Goal: Browse casually

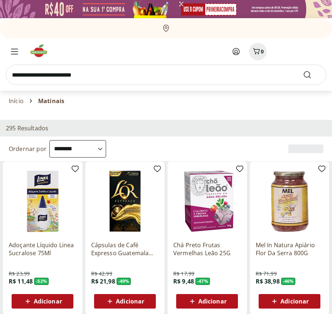
select select "**********"
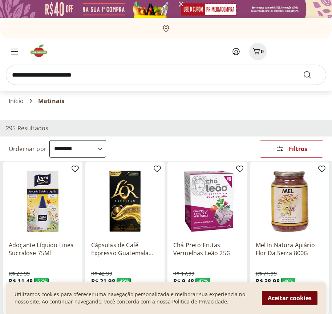
click at [289, 298] on button "Aceitar cookies" at bounding box center [290, 298] width 56 height 15
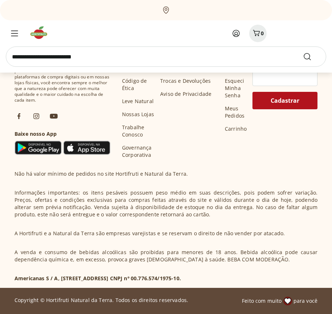
scroll to position [378, 0]
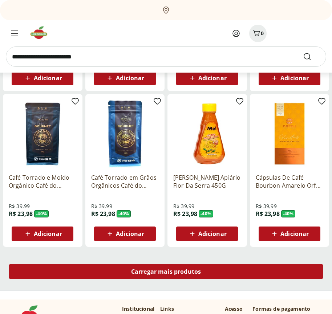
click at [166, 272] on span "Carregar mais produtos" at bounding box center [166, 271] width 70 height 6
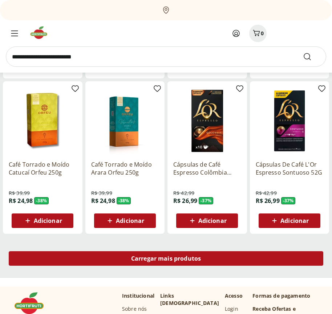
scroll to position [847, 0]
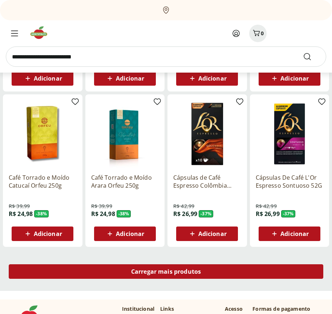
click at [166, 271] on span "Carregar mais produtos" at bounding box center [166, 271] width 70 height 6
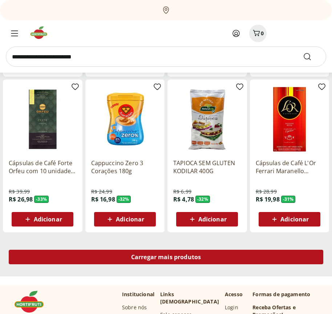
scroll to position [1317, 0]
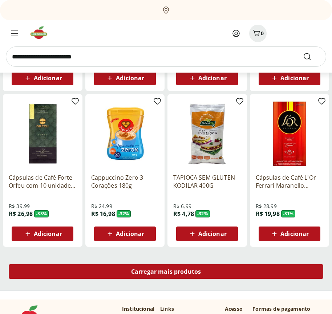
click at [166, 272] on span "Carregar mais produtos" at bounding box center [166, 271] width 70 height 6
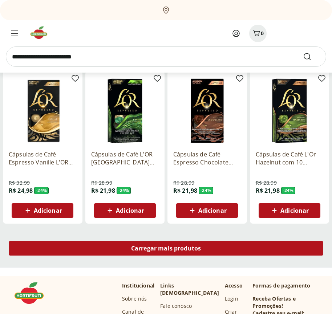
scroll to position [1786, 0]
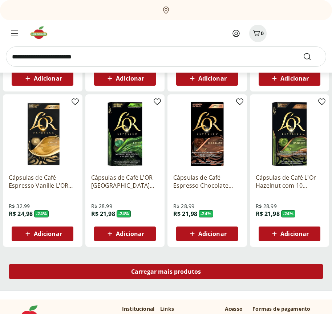
click at [166, 271] on span "Carregar mais produtos" at bounding box center [166, 271] width 70 height 6
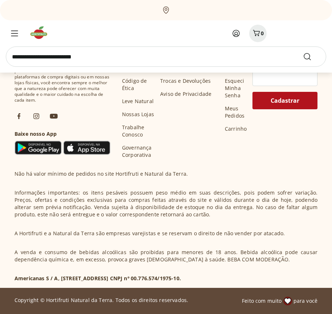
scroll to position [2255, 0]
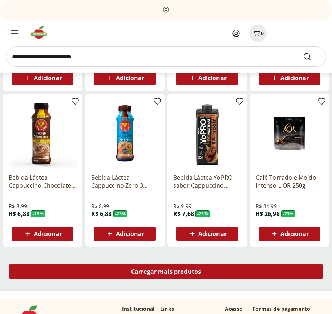
click at [166, 272] on span "Carregar mais produtos" at bounding box center [166, 271] width 70 height 6
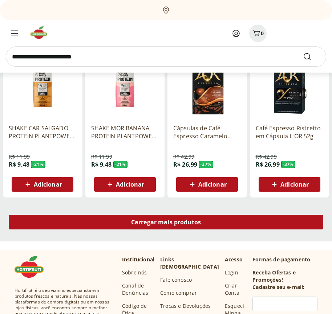
scroll to position [2724, 0]
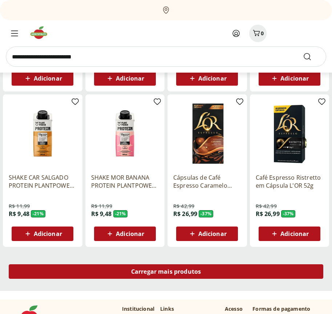
click at [166, 271] on span "Carregar mais produtos" at bounding box center [166, 271] width 70 height 6
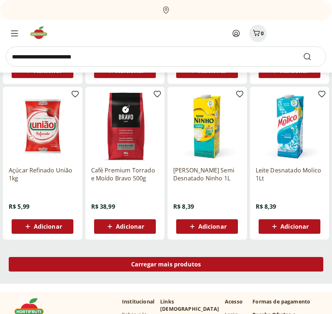
scroll to position [3194, 0]
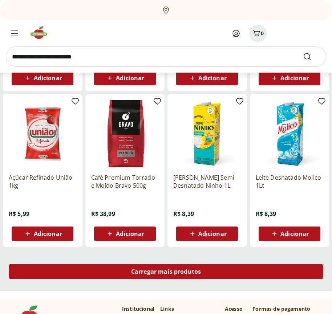
click at [166, 272] on span "Carregar mais produtos" at bounding box center [166, 271] width 70 height 6
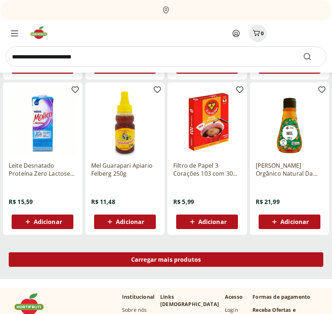
scroll to position [3663, 0]
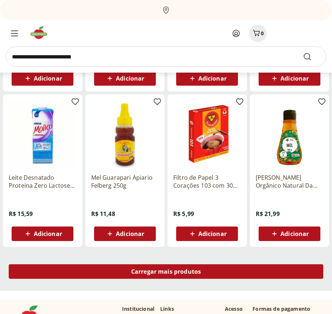
click at [166, 271] on span "Carregar mais produtos" at bounding box center [166, 271] width 70 height 6
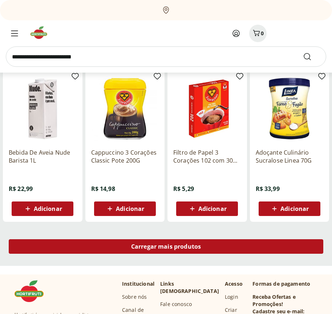
scroll to position [4132, 0]
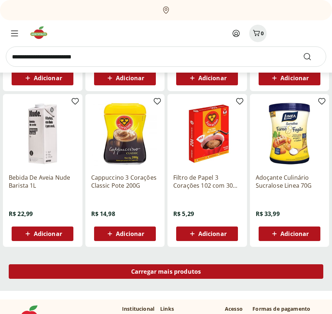
click at [166, 272] on span "Carregar mais produtos" at bounding box center [166, 271] width 70 height 6
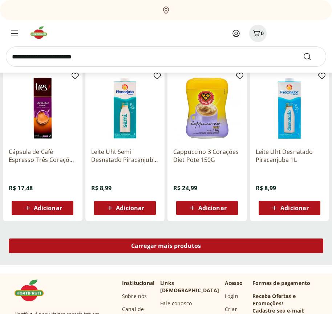
scroll to position [4601, 0]
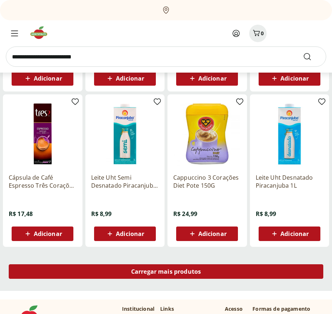
click at [166, 271] on span "Carregar mais produtos" at bounding box center [166, 271] width 70 height 6
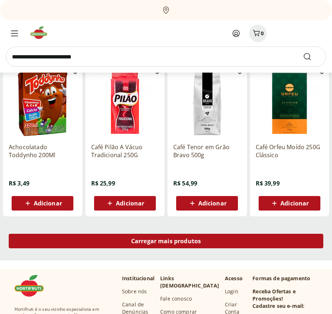
scroll to position [5071, 0]
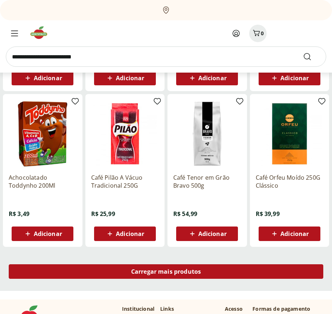
click at [166, 272] on span "Carregar mais produtos" at bounding box center [166, 271] width 70 height 6
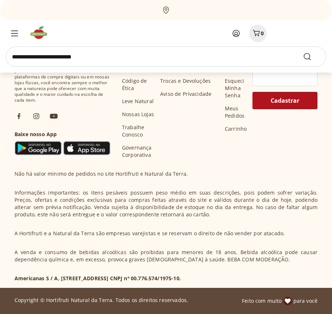
scroll to position [5540, 0]
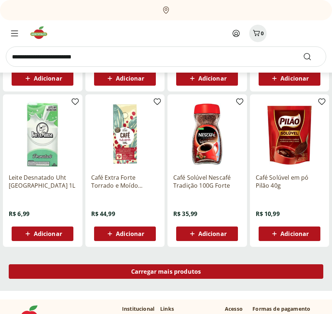
click at [166, 271] on span "Carregar mais produtos" at bounding box center [166, 271] width 70 height 6
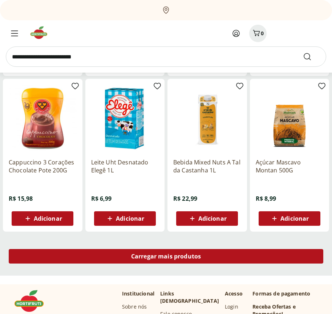
scroll to position [6009, 0]
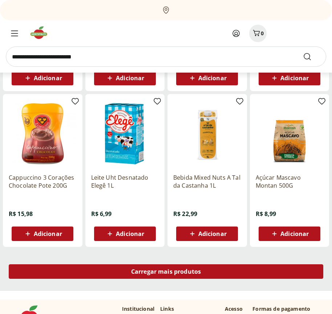
click at [166, 272] on span "Carregar mais produtos" at bounding box center [166, 271] width 70 height 6
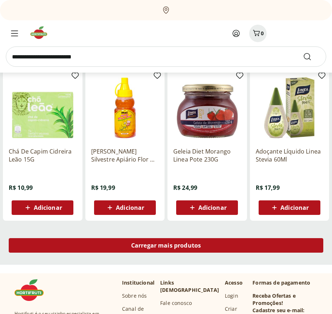
scroll to position [6478, 0]
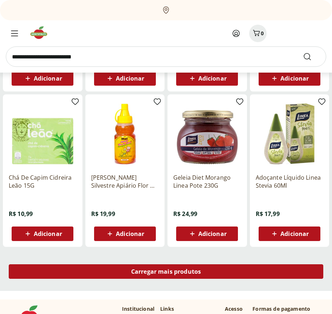
click at [166, 271] on span "Carregar mais produtos" at bounding box center [166, 271] width 70 height 6
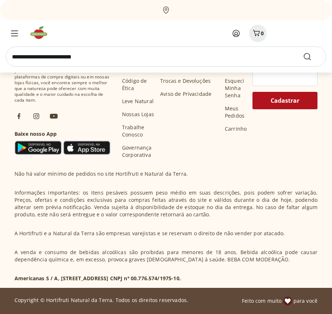
scroll to position [6948, 0]
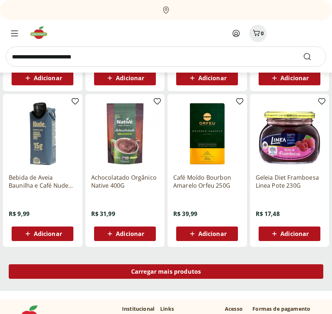
click at [166, 272] on span "Carregar mais produtos" at bounding box center [166, 271] width 70 height 6
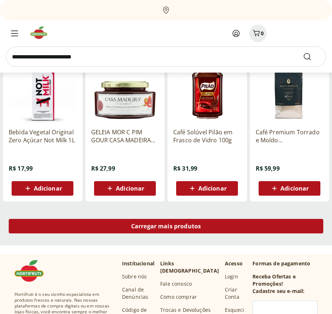
scroll to position [7417, 0]
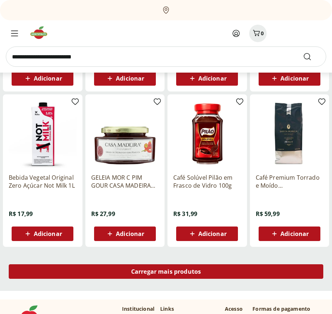
click at [166, 271] on span "Carregar mais produtos" at bounding box center [166, 271] width 70 height 6
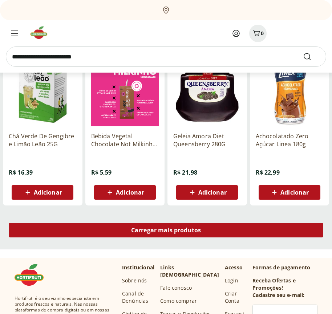
scroll to position [7886, 0]
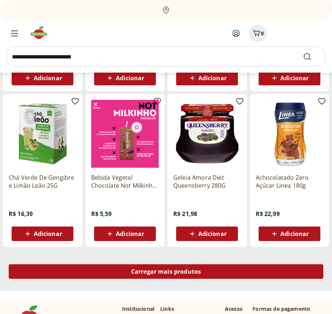
click at [166, 272] on span "Carregar mais produtos" at bounding box center [166, 271] width 70 height 6
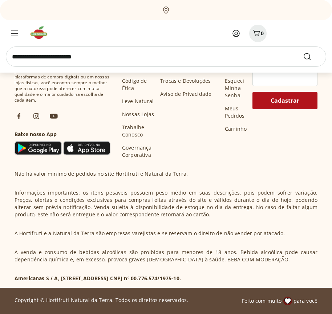
scroll to position [8355, 0]
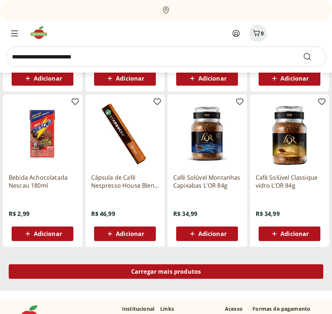
click at [166, 271] on span "Carregar mais produtos" at bounding box center [166, 271] width 70 height 6
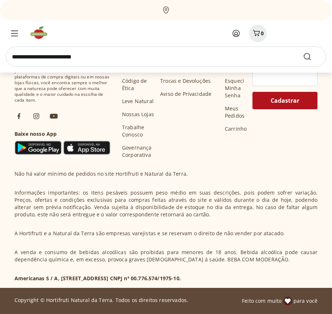
scroll to position [8825, 0]
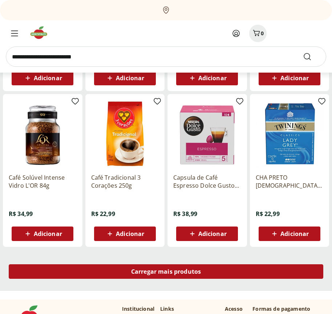
click at [166, 272] on span "Carregar mais produtos" at bounding box center [166, 271] width 70 height 6
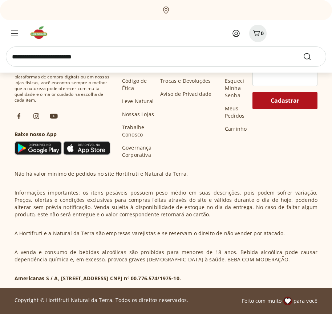
scroll to position [9294, 0]
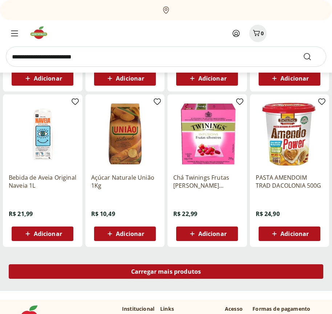
click at [166, 271] on span "Carregar mais produtos" at bounding box center [166, 271] width 70 height 6
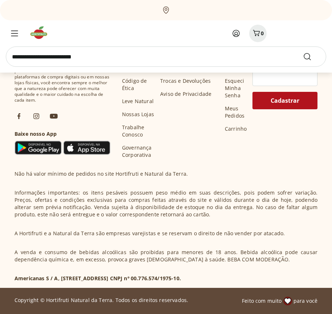
scroll to position [9763, 0]
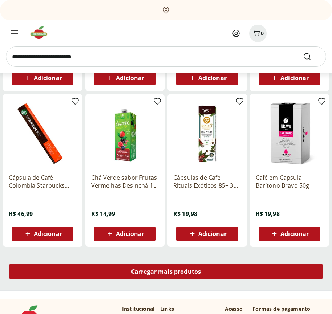
click at [166, 272] on span "Carregar mais produtos" at bounding box center [166, 271] width 70 height 6
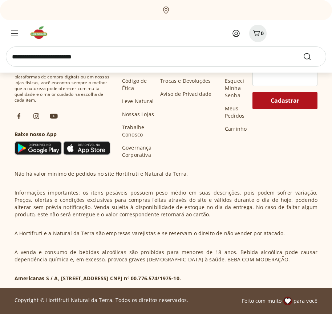
scroll to position [10232, 0]
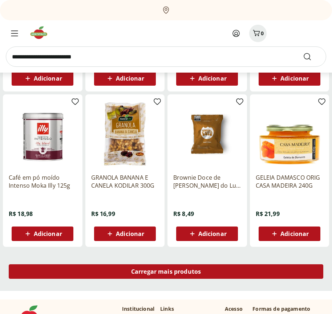
click at [166, 271] on span "Carregar mais produtos" at bounding box center [166, 271] width 70 height 6
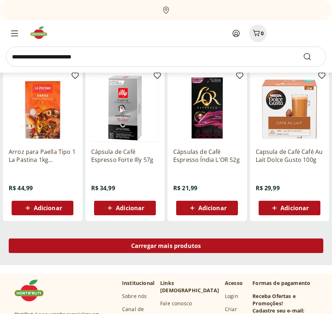
scroll to position [10701, 0]
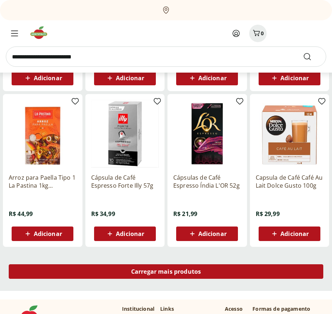
click at [166, 272] on span "Carregar mais produtos" at bounding box center [166, 271] width 70 height 6
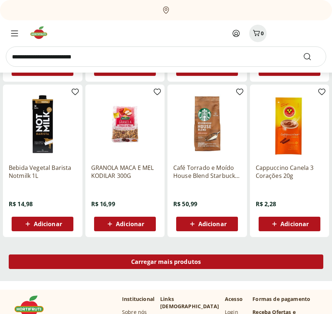
scroll to position [11171, 0]
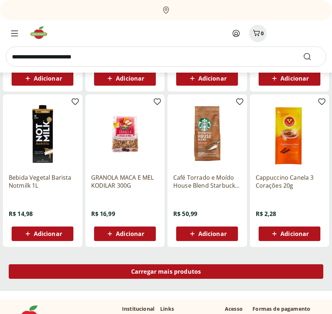
click at [166, 271] on span "Carregar mais produtos" at bounding box center [166, 271] width 70 height 6
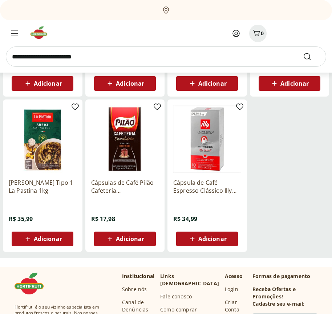
scroll to position [223, 0]
